Goal: Task Accomplishment & Management: Use online tool/utility

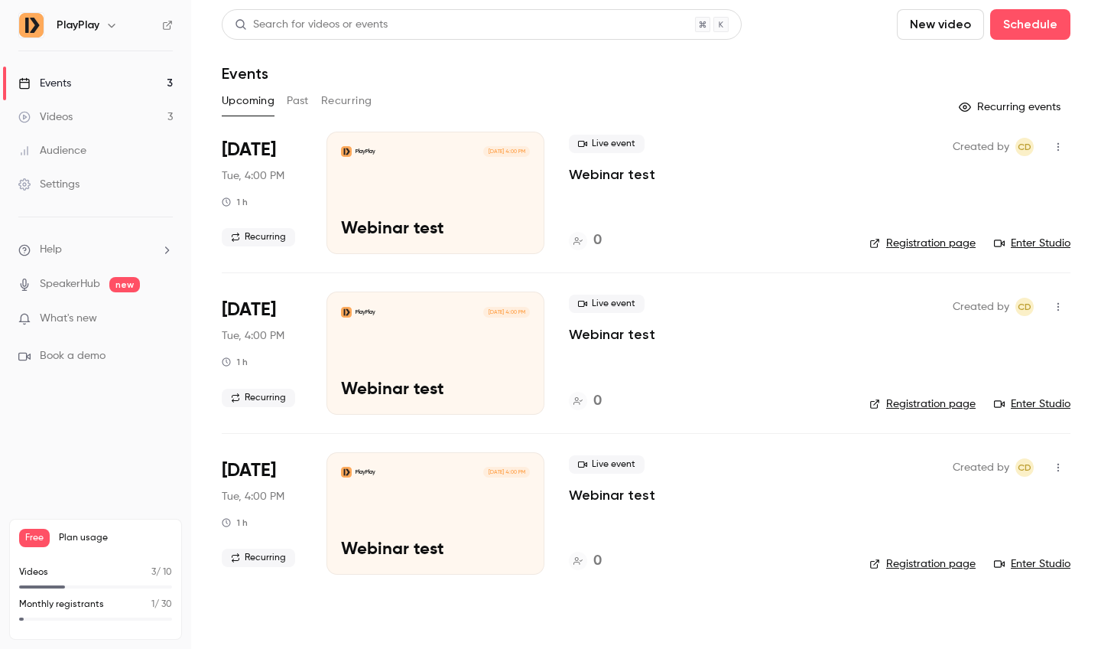
click at [385, 177] on div "PlayPlay [DATE] 4:00 PM Webinar test" at bounding box center [436, 193] width 218 height 122
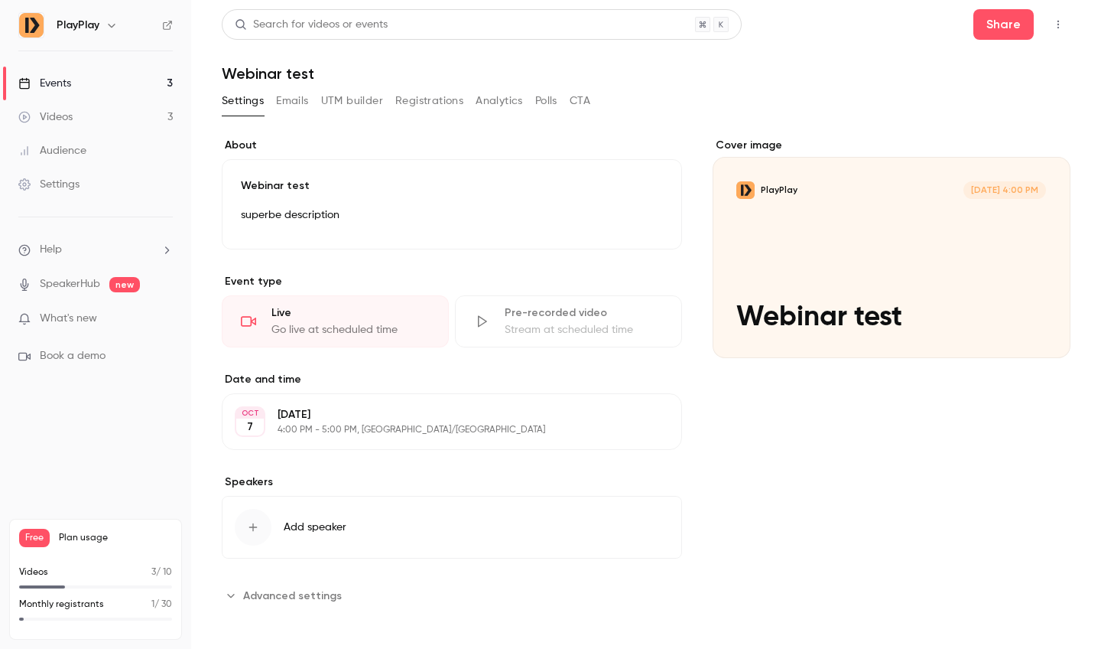
scroll to position [5, 0]
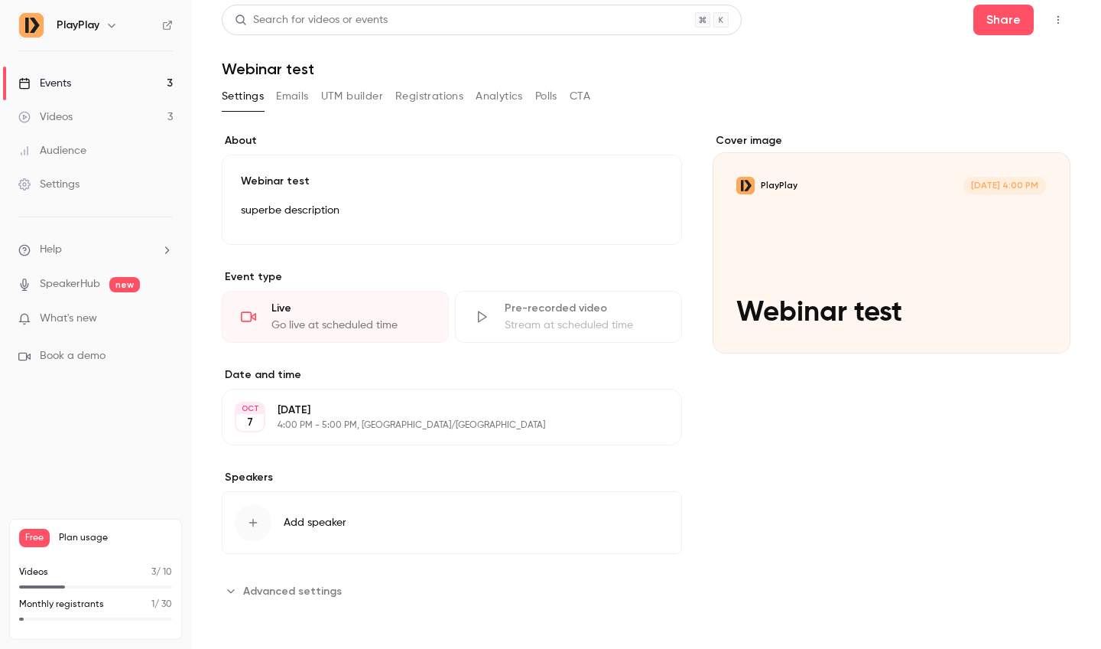
click at [320, 306] on div "Live" at bounding box center [351, 308] width 158 height 15
click at [730, 267] on div "Cover image" at bounding box center [892, 243] width 358 height 220
click at [0, 0] on input "PlayPlay [DATE] 4:00 PM Webinar test" at bounding box center [0, 0] width 0 height 0
click at [779, 323] on div "Cover image" at bounding box center [892, 243] width 358 height 220
click at [0, 0] on input "PlayPlay [DATE] 4:00 PM Webinar test" at bounding box center [0, 0] width 0 height 0
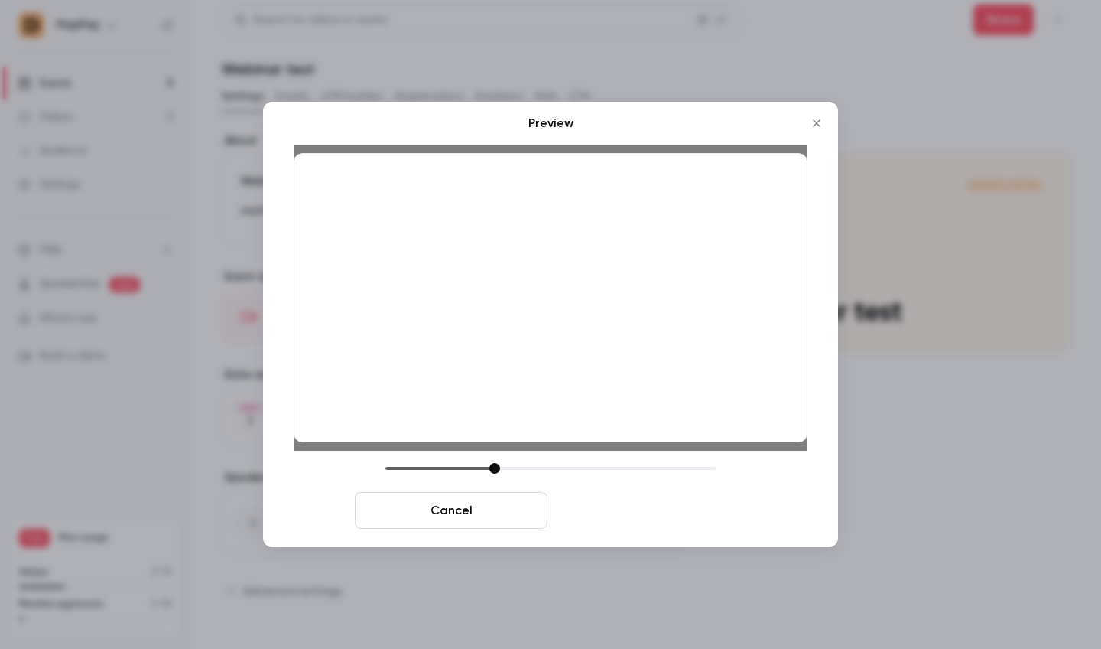
click at [587, 521] on button "Save cover" at bounding box center [650, 510] width 193 height 37
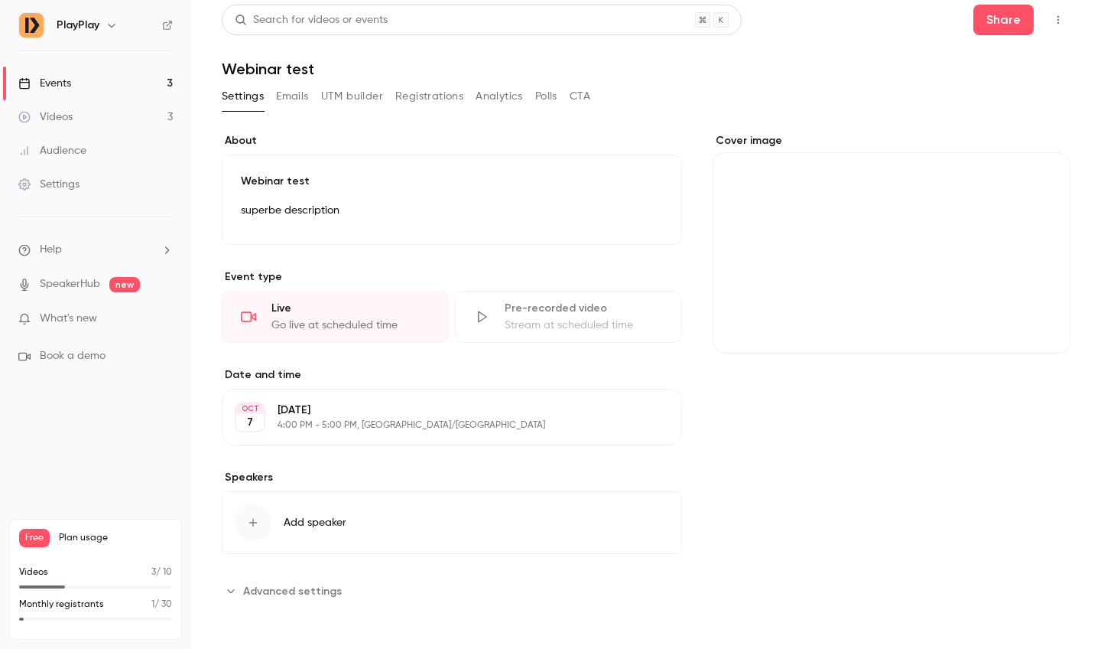
click at [625, 494] on button "Add speaker" at bounding box center [452, 522] width 460 height 63
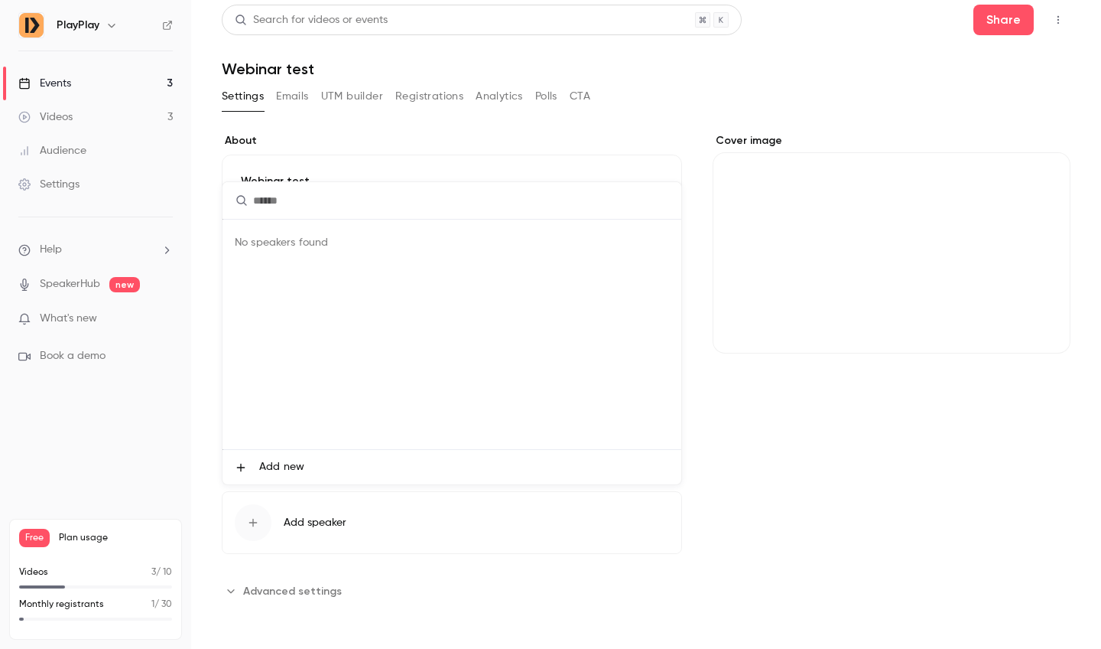
click at [722, 275] on div at bounding box center [550, 324] width 1101 height 649
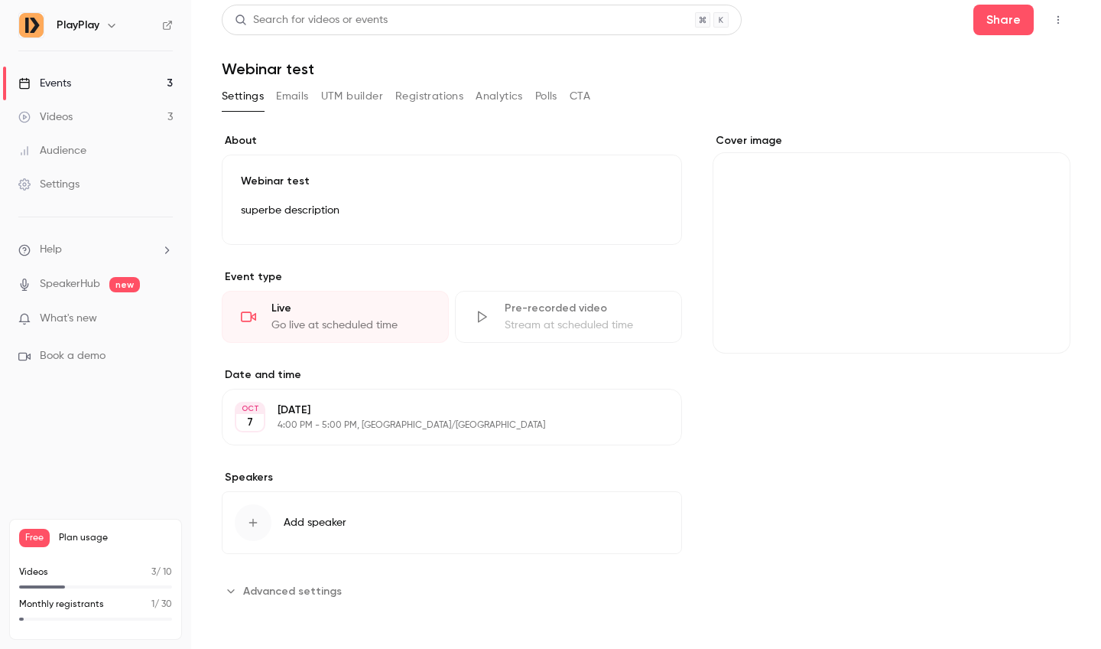
click at [763, 293] on div "Cover image" at bounding box center [892, 243] width 358 height 220
click at [0, 0] on input "Cover image" at bounding box center [0, 0] width 0 height 0
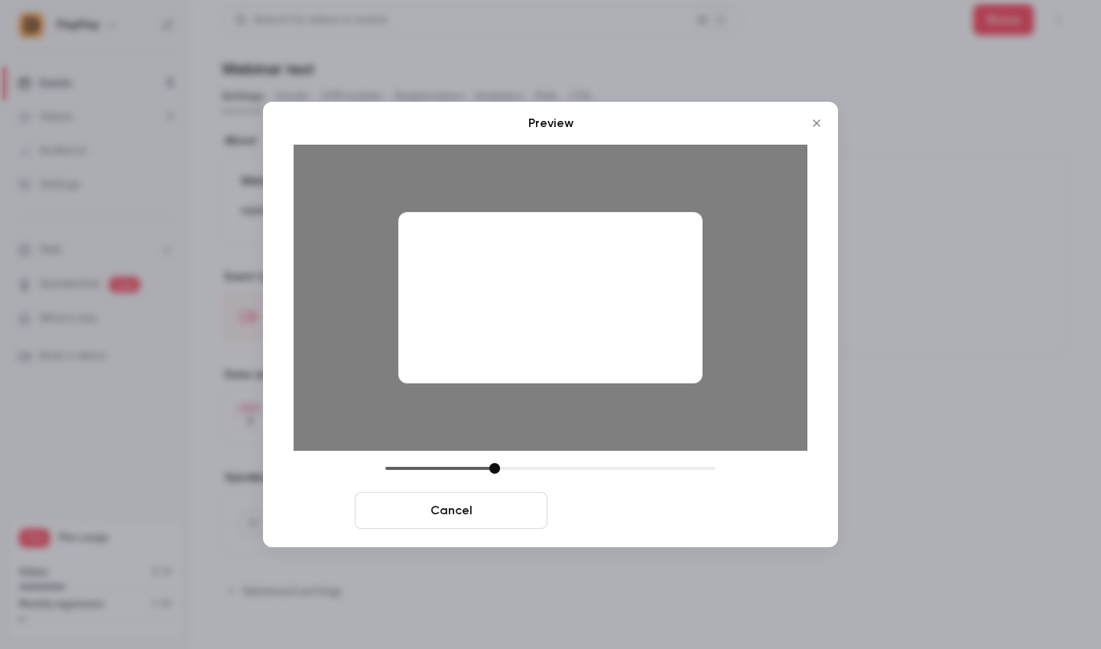
click at [655, 506] on button "Save cover" at bounding box center [650, 510] width 193 height 37
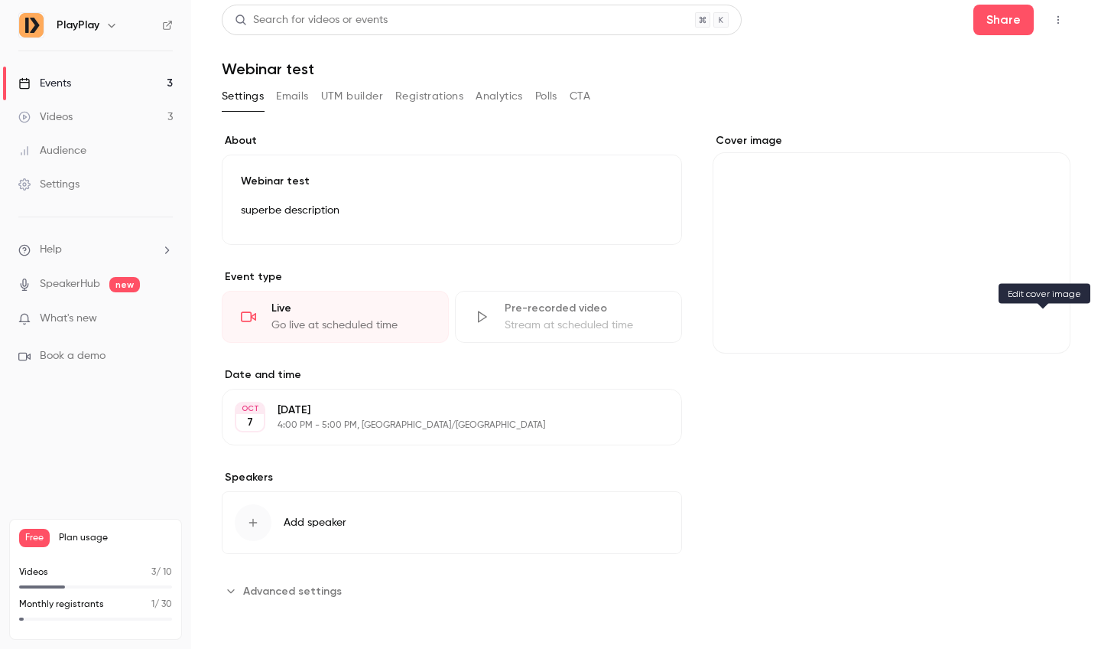
click at [1044, 324] on icon "Cover image" at bounding box center [1043, 326] width 17 height 12
click at [945, 296] on div "Cover image" at bounding box center [892, 243] width 358 height 220
click at [0, 0] on input "Cover image" at bounding box center [0, 0] width 0 height 0
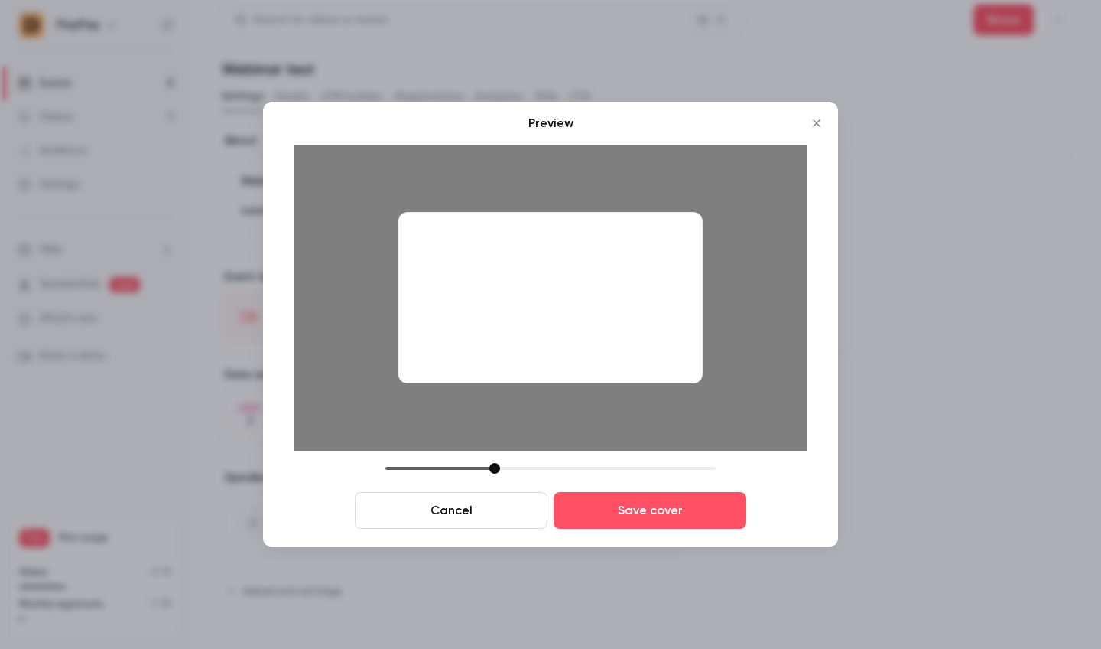
drag, startPoint x: 532, startPoint y: 353, endPoint x: 678, endPoint y: 370, distance: 147.0
click at [672, 370] on div at bounding box center [550, 297] width 304 height 171
drag, startPoint x: 650, startPoint y: 355, endPoint x: 634, endPoint y: 360, distance: 16.9
click at [634, 360] on div at bounding box center [550, 297] width 304 height 171
click at [639, 360] on div at bounding box center [550, 297] width 304 height 171
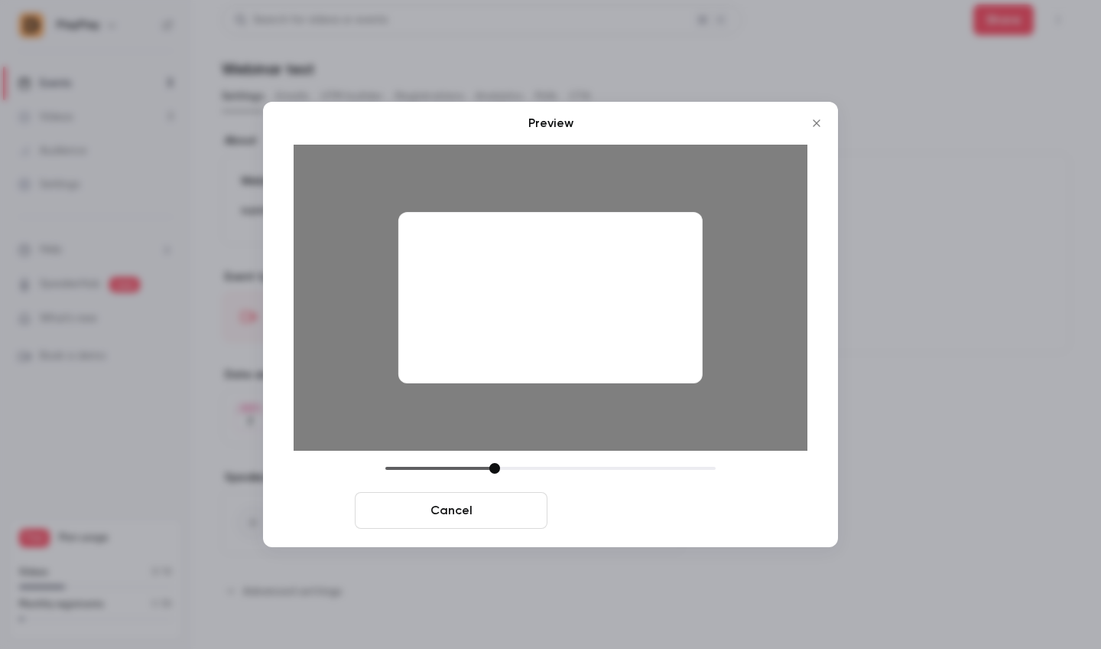
click at [603, 509] on button "Save cover" at bounding box center [650, 510] width 193 height 37
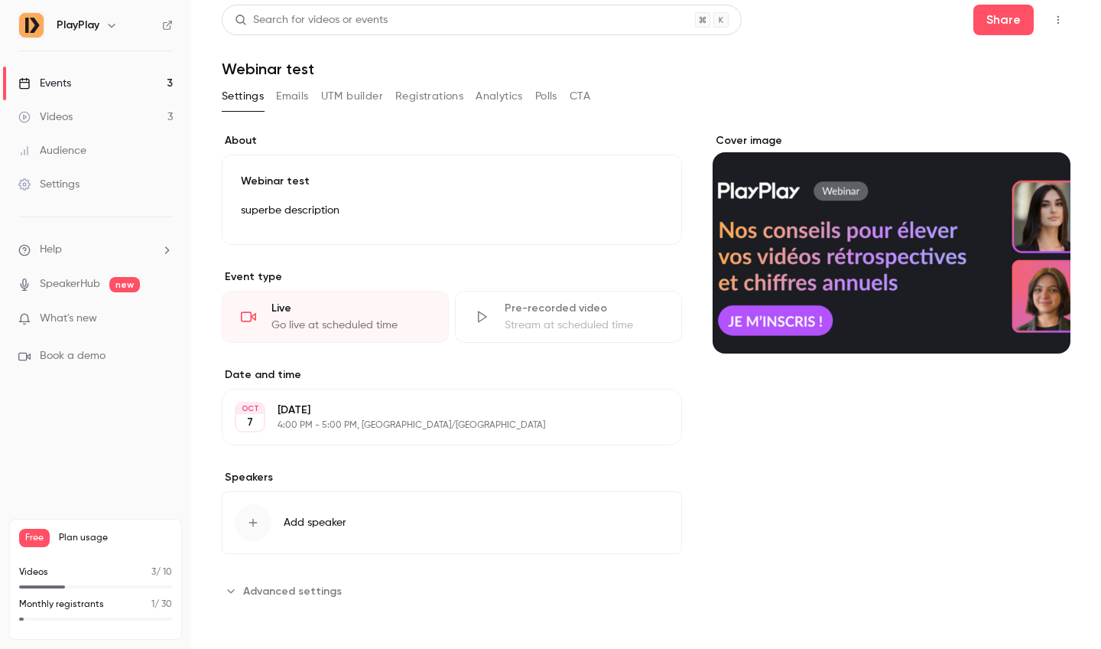
click at [304, 532] on button "Add speaker" at bounding box center [452, 522] width 460 height 63
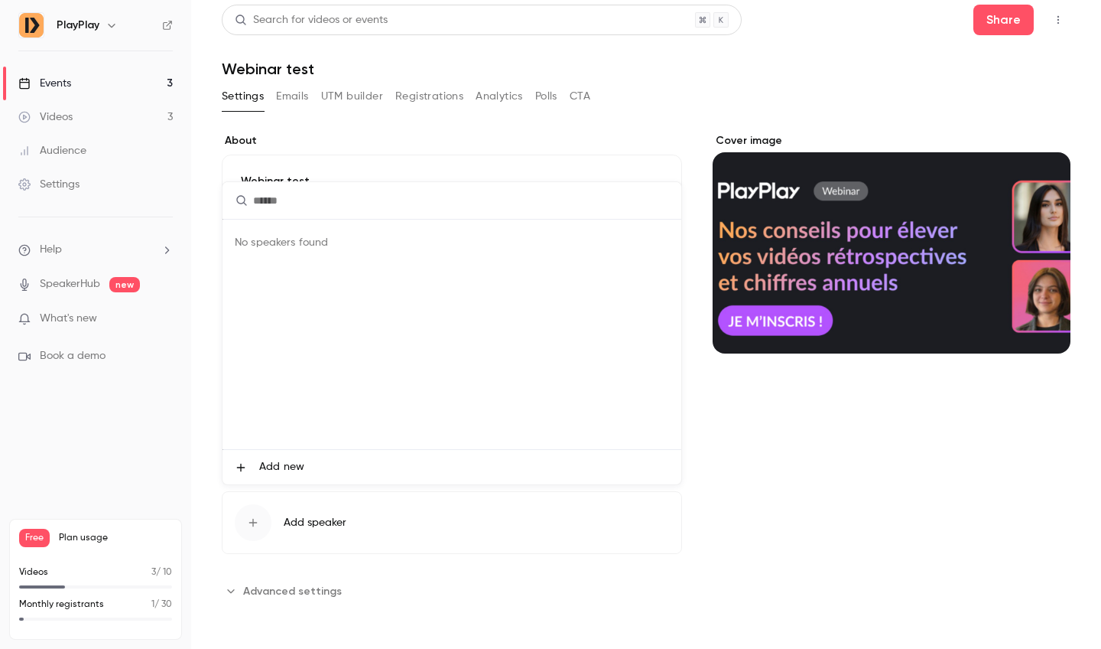
click at [306, 463] on li "Add new" at bounding box center [452, 467] width 459 height 34
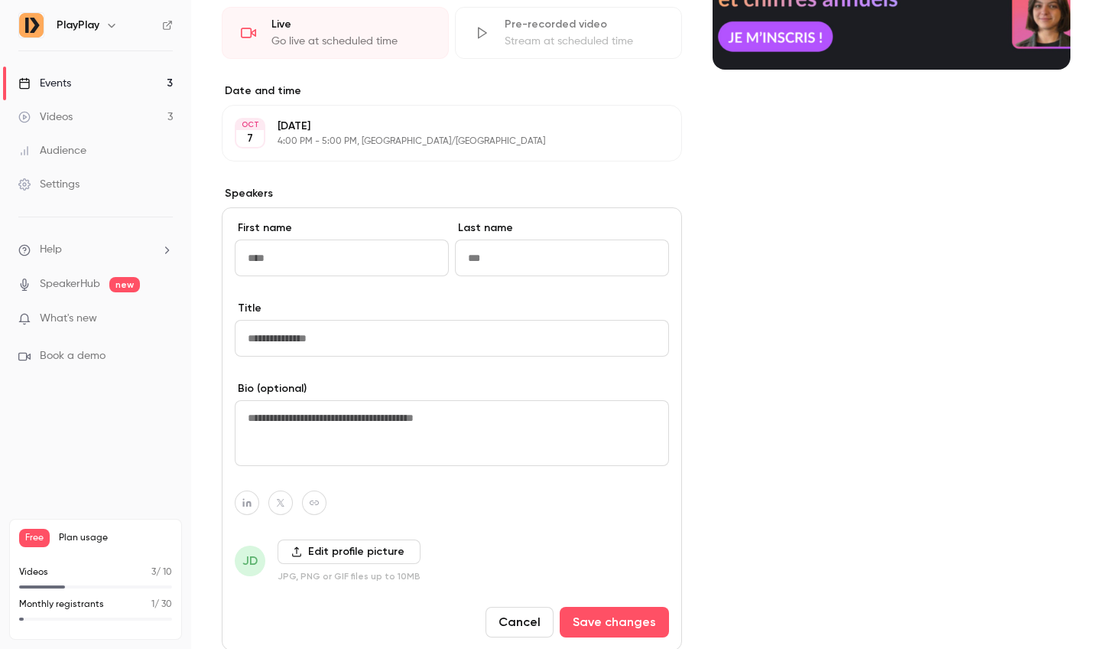
scroll to position [362, 0]
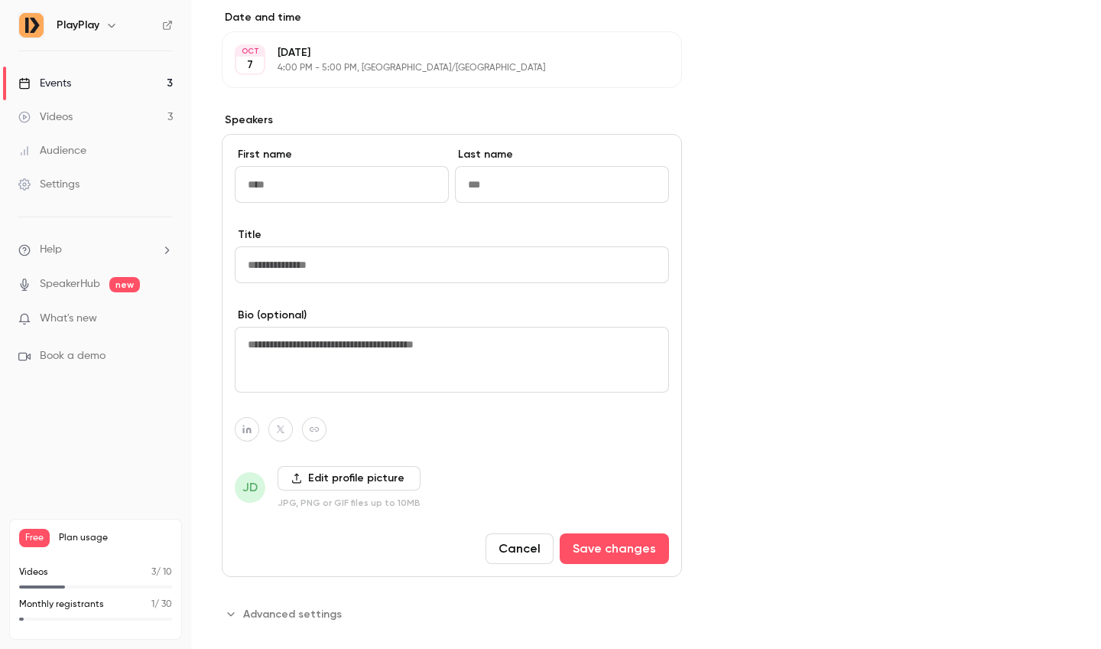
click at [520, 553] on button "Cancel" at bounding box center [520, 548] width 68 height 31
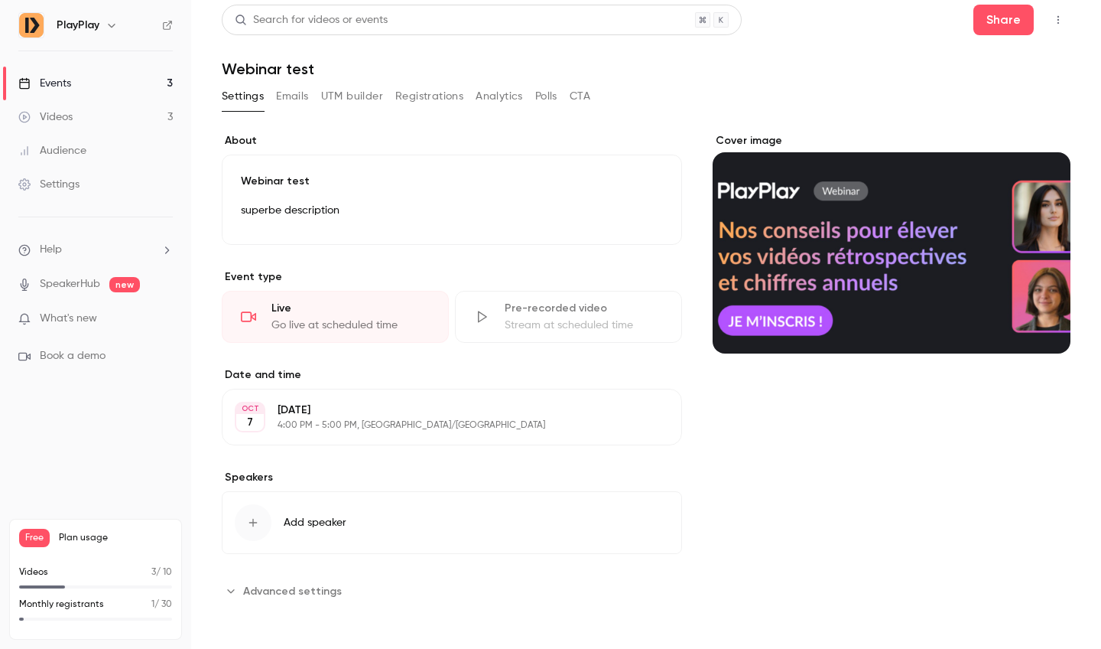
click at [277, 574] on div "**********" at bounding box center [452, 368] width 460 height 470
click at [280, 593] on span "Advanced settings" at bounding box center [292, 591] width 99 height 16
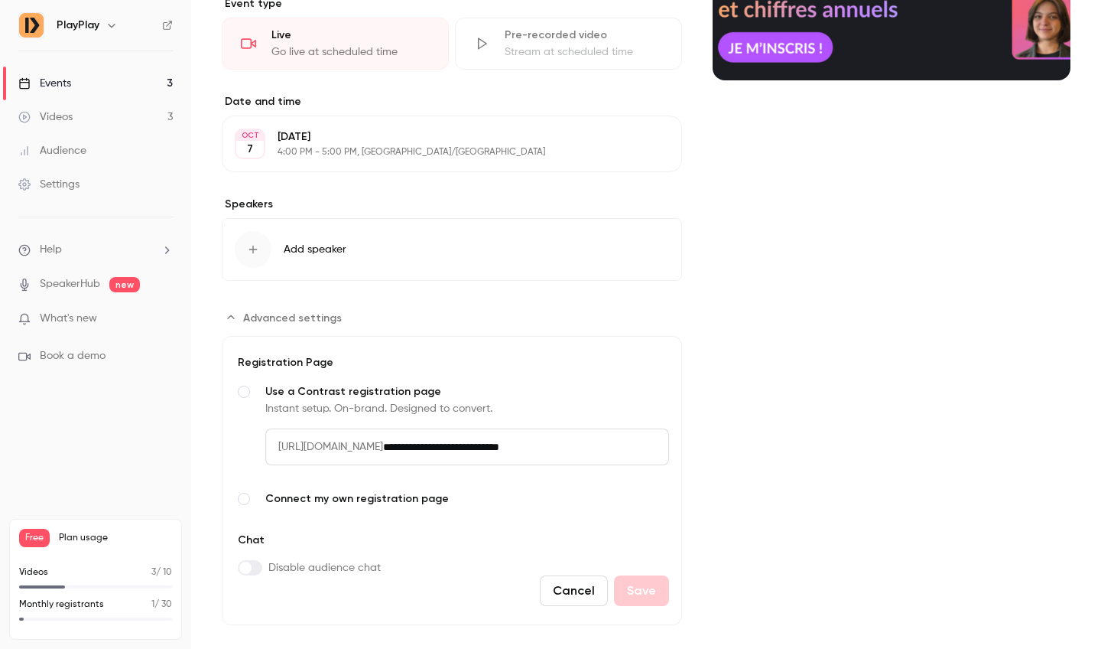
scroll to position [300, 0]
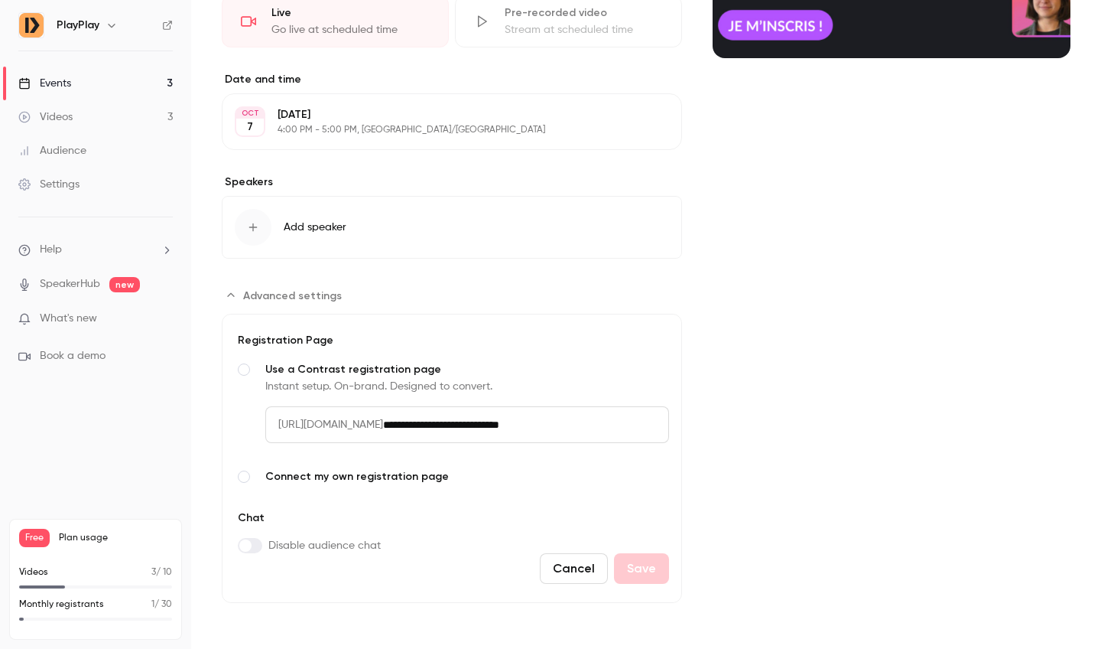
click at [300, 479] on span "Connect my own registration page" at bounding box center [467, 476] width 404 height 15
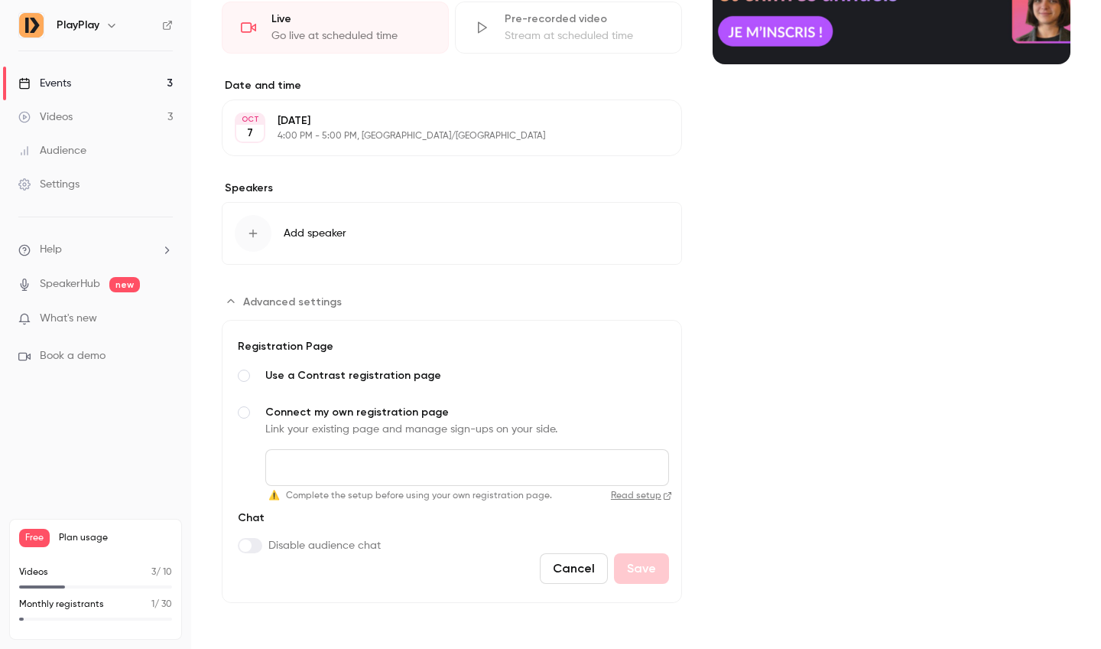
click at [308, 378] on span "Use a Contrast registration page" at bounding box center [467, 375] width 404 height 15
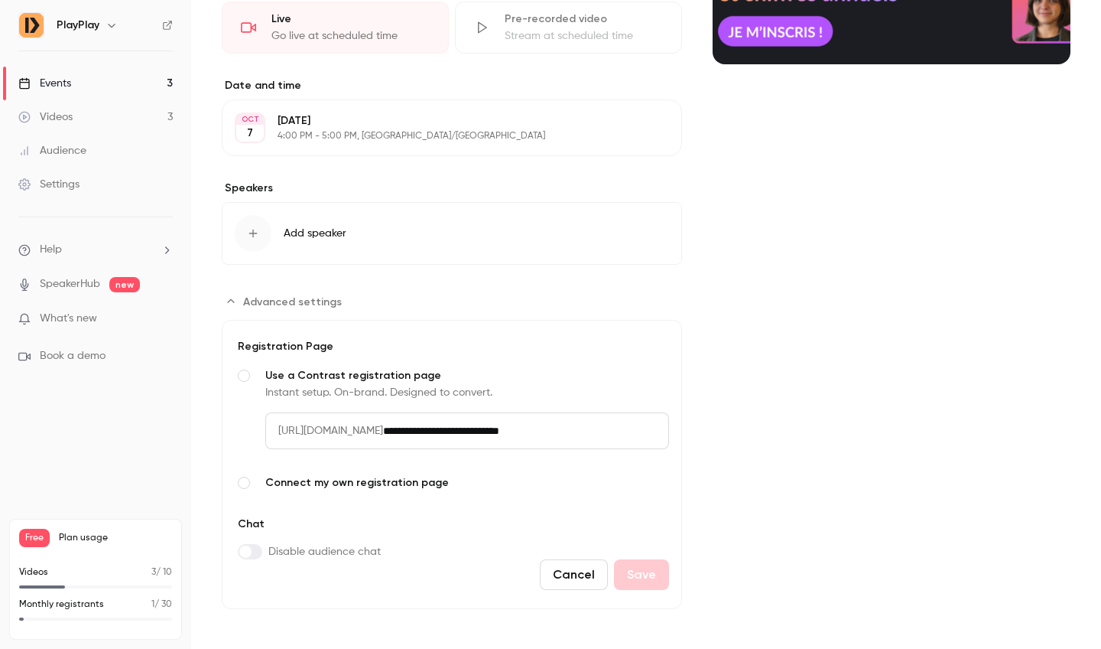
click at [515, 448] on input "**********" at bounding box center [526, 430] width 286 height 37
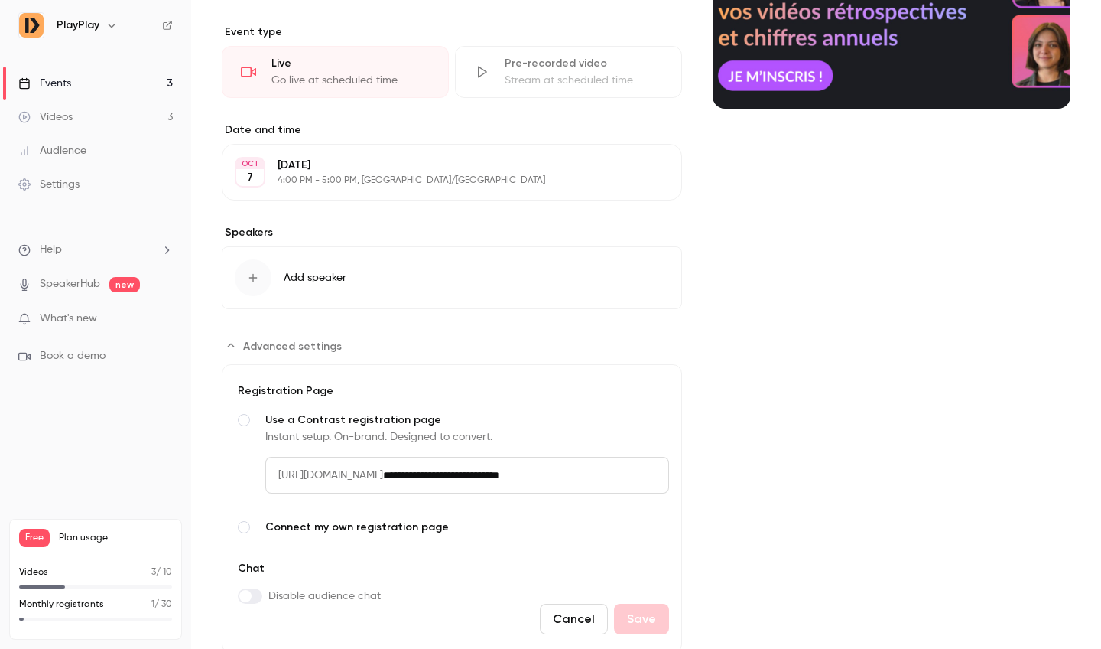
scroll to position [229, 0]
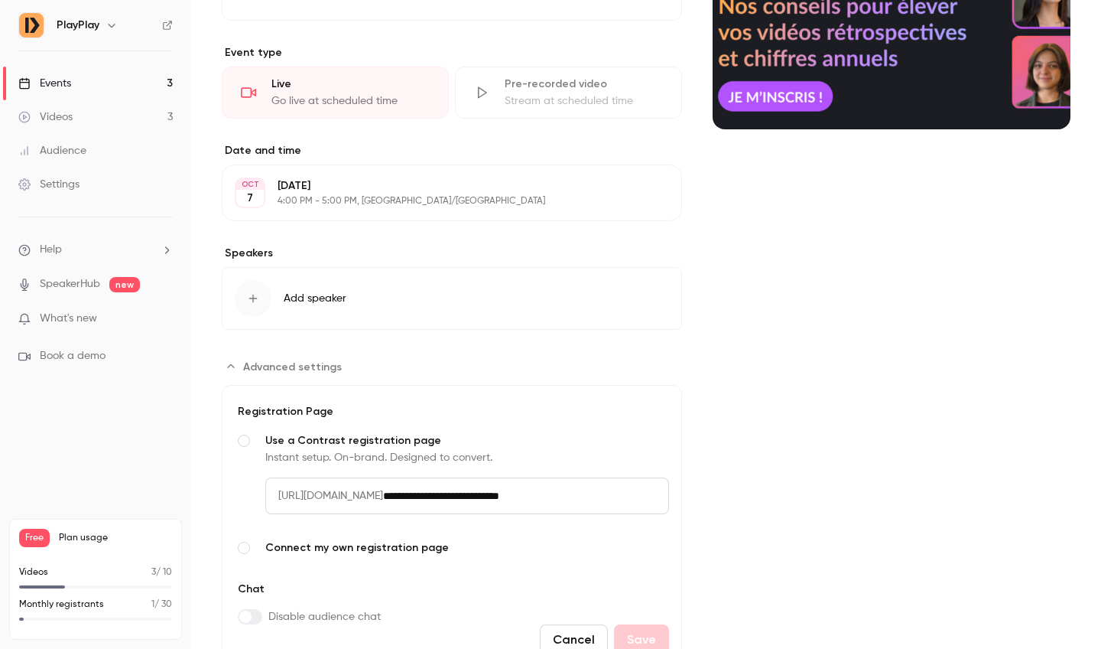
click at [305, 392] on form "**********" at bounding box center [452, 529] width 460 height 289
click at [292, 388] on form "**********" at bounding box center [452, 529] width 460 height 289
click at [286, 379] on section "**********" at bounding box center [452, 514] width 460 height 320
click at [303, 374] on button "Advanced settings" at bounding box center [286, 366] width 129 height 24
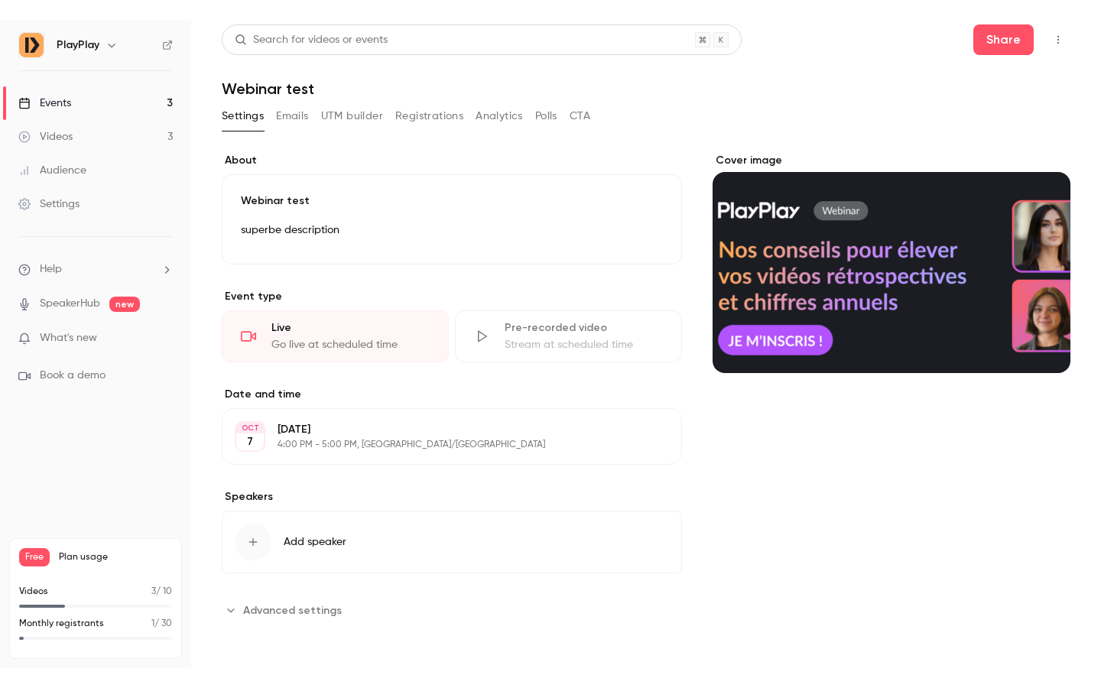
scroll to position [0, 0]
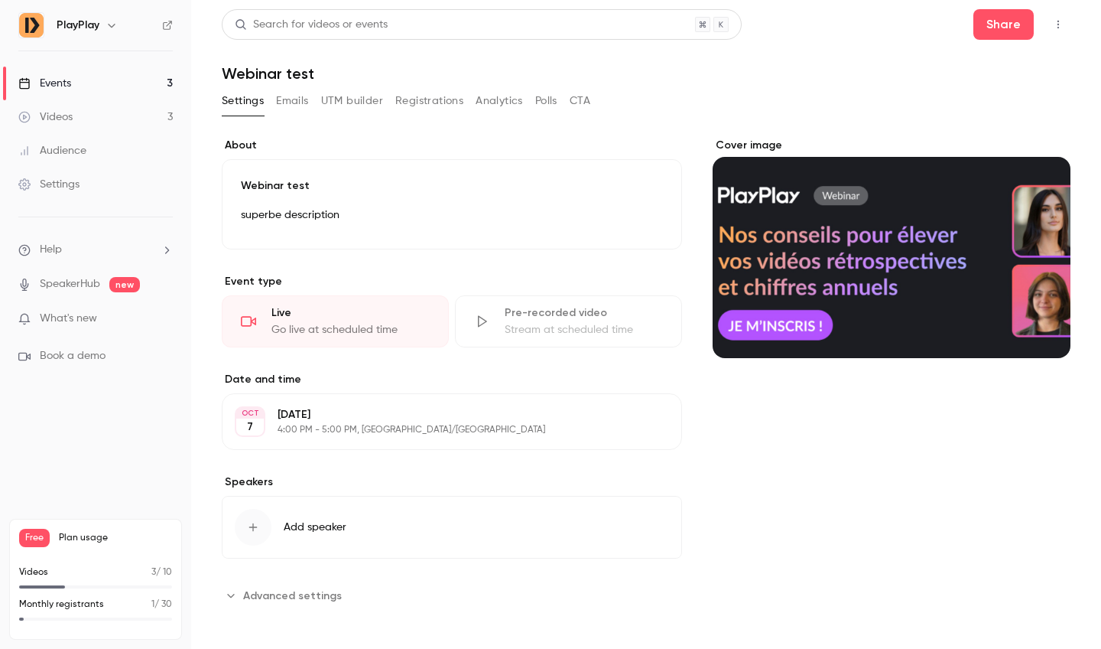
click at [162, 75] on link "Events 3" at bounding box center [95, 84] width 191 height 34
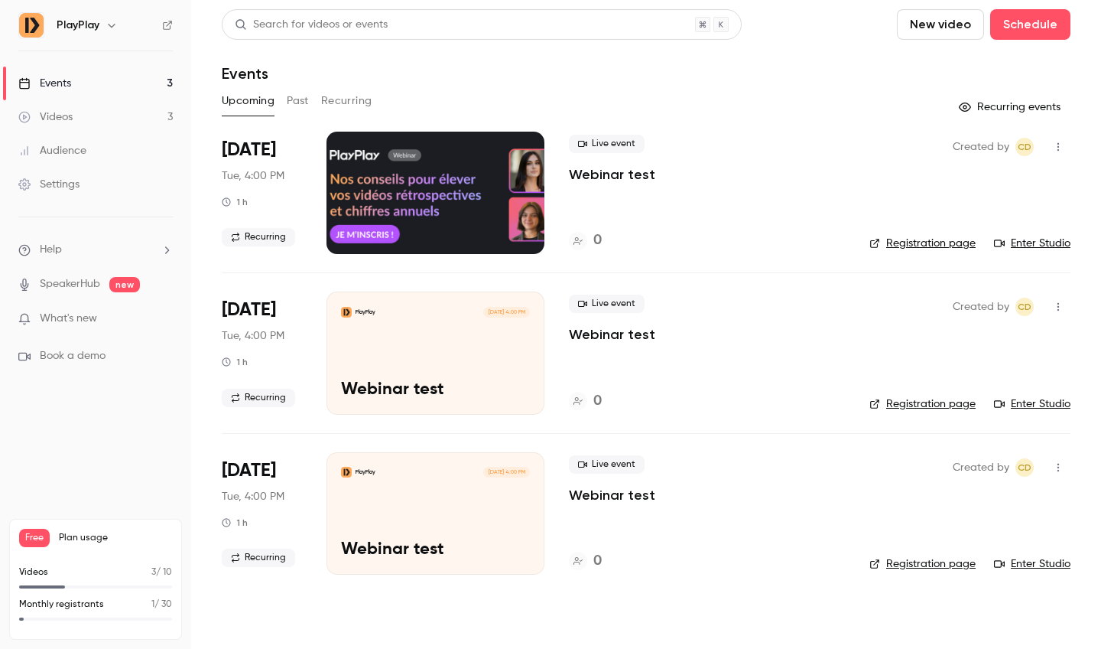
click at [1047, 239] on link "Enter Studio" at bounding box center [1032, 243] width 76 height 15
